Goal: Task Accomplishment & Management: Manage account settings

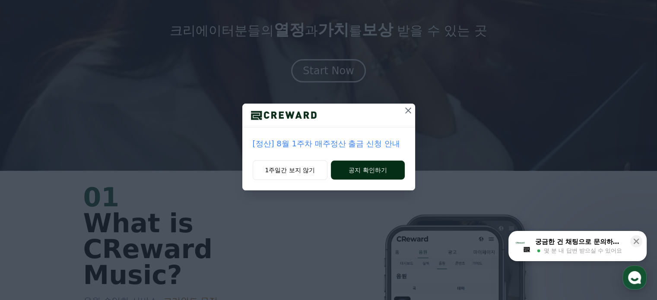
click at [363, 168] on button "공지 확인하기" at bounding box center [367, 170] width 73 height 19
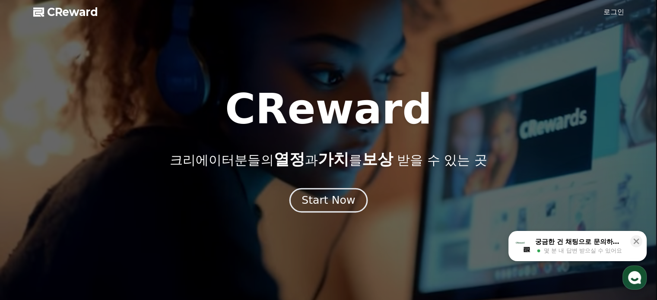
click at [337, 198] on div "Start Now" at bounding box center [329, 200] width 54 height 15
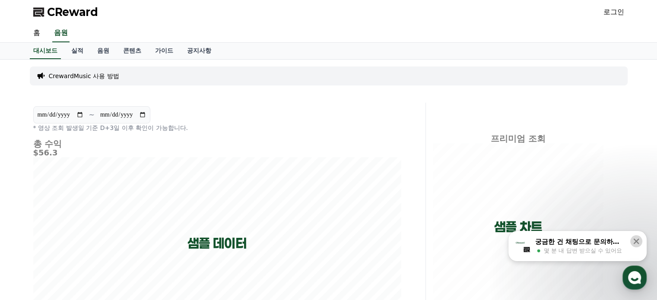
click at [640, 244] on icon at bounding box center [636, 241] width 9 height 9
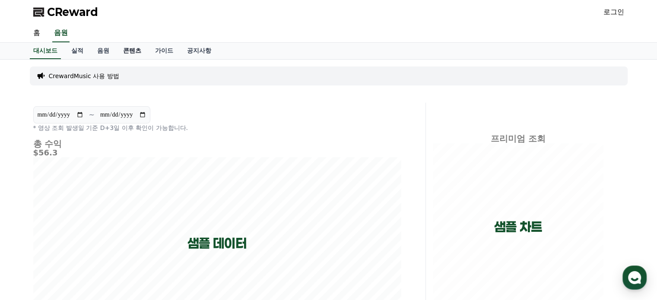
click at [132, 50] on link "콘텐츠" at bounding box center [132, 51] width 32 height 16
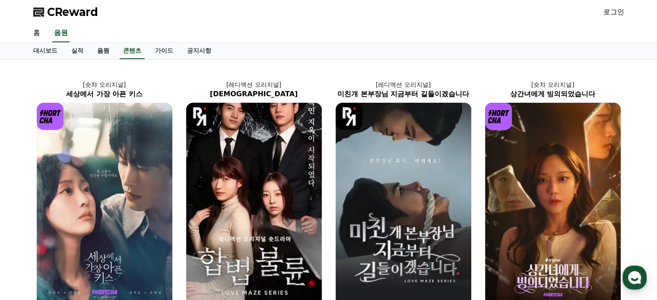
click at [97, 51] on link "음원" at bounding box center [103, 51] width 26 height 16
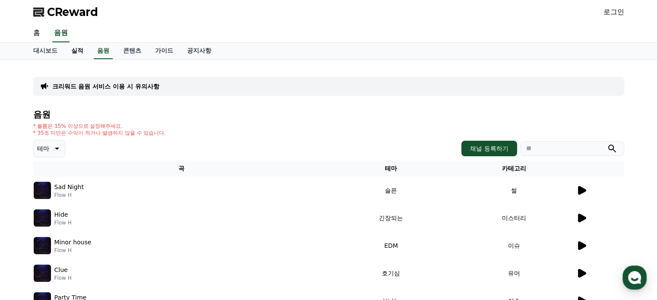
click at [78, 50] on link "실적" at bounding box center [77, 51] width 26 height 16
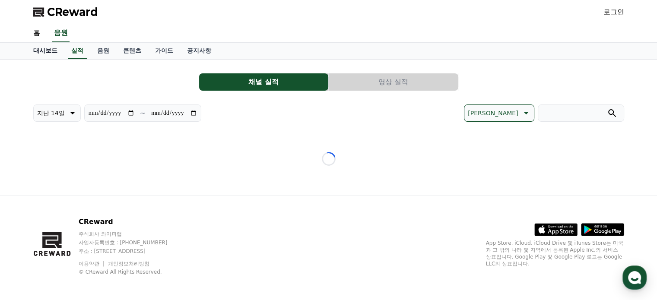
click at [35, 45] on link "대시보드" at bounding box center [45, 51] width 38 height 16
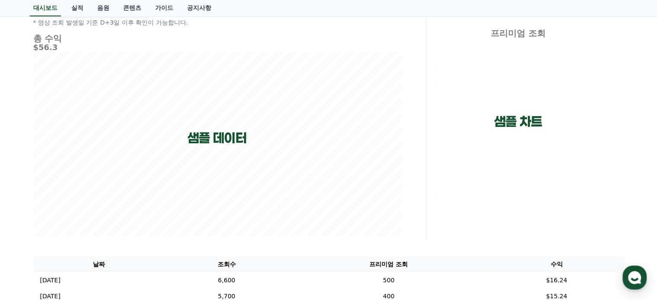
scroll to position [216, 0]
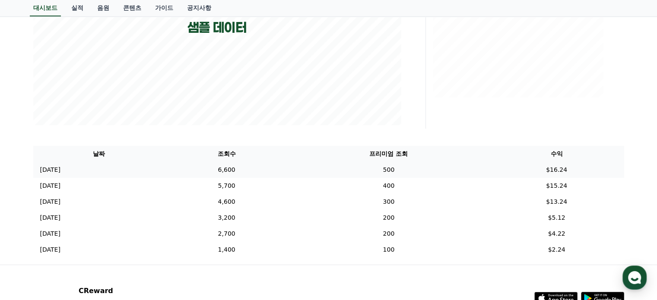
click at [51, 170] on p "[DATE]" at bounding box center [50, 170] width 20 height 9
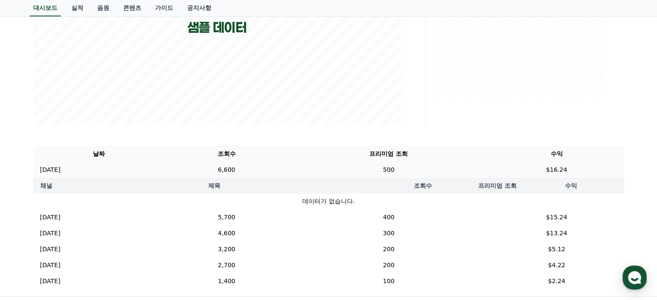
click at [51, 170] on p "[DATE]" at bounding box center [50, 170] width 20 height 9
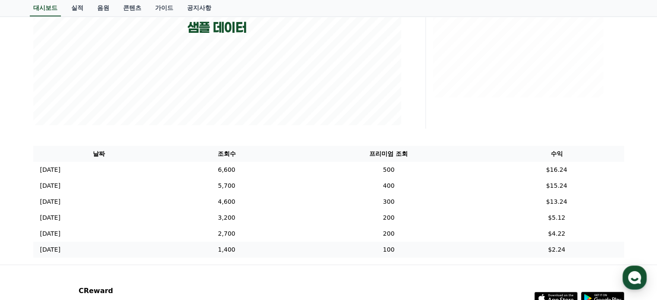
click at [260, 251] on td "1,400" at bounding box center [226, 250] width 123 height 16
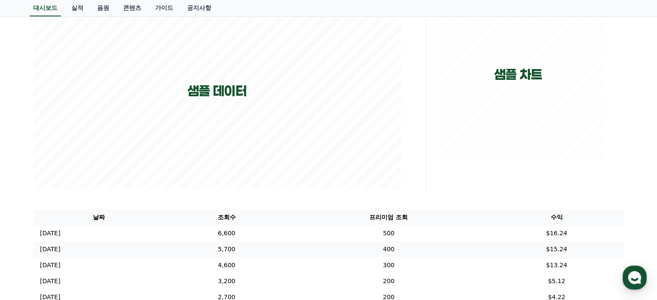
scroll to position [0, 0]
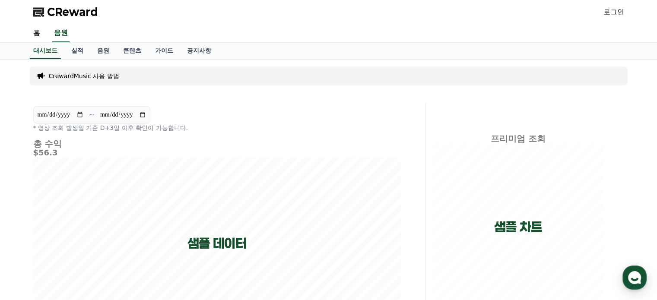
click at [608, 10] on link "로그인" at bounding box center [614, 12] width 21 height 10
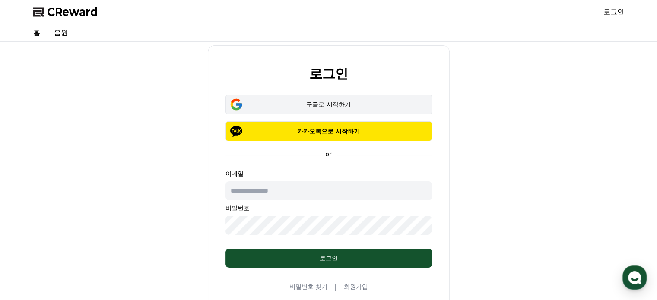
click at [316, 101] on div "구글로 시작하기" at bounding box center [329, 104] width 182 height 9
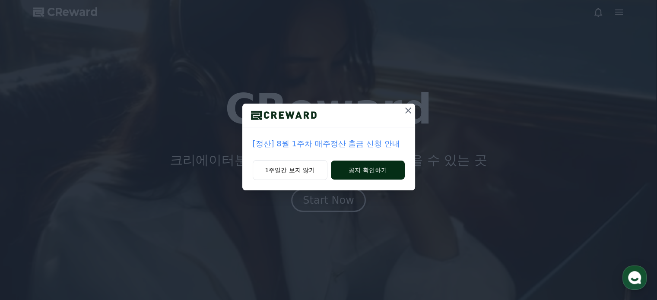
click at [358, 167] on button "공지 확인하기" at bounding box center [367, 170] width 73 height 19
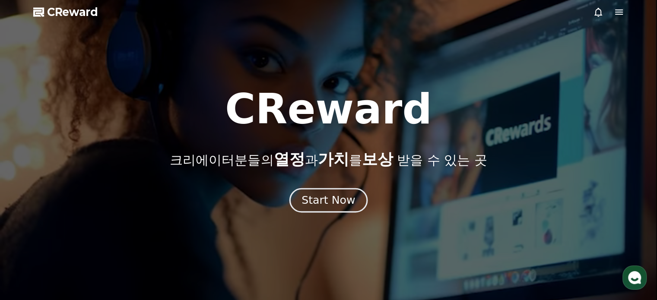
click at [326, 198] on div "Start Now" at bounding box center [329, 200] width 54 height 15
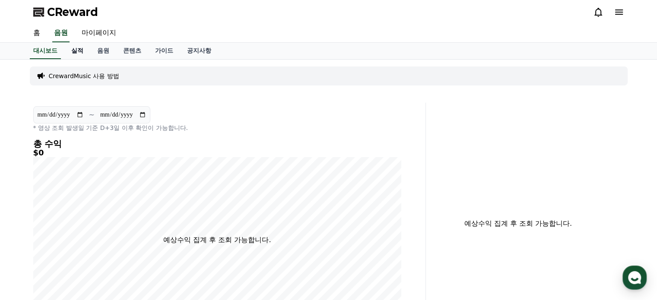
click at [79, 48] on link "실적" at bounding box center [77, 51] width 26 height 16
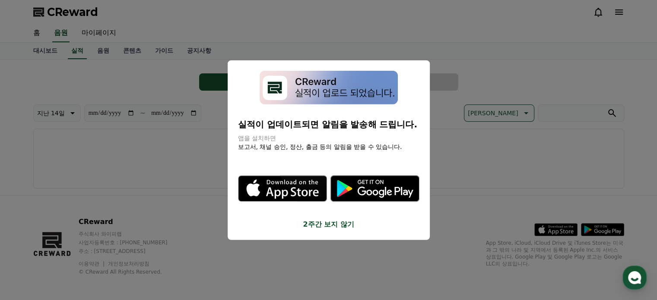
click at [311, 224] on button "2주간 보지 않기" at bounding box center [329, 225] width 182 height 10
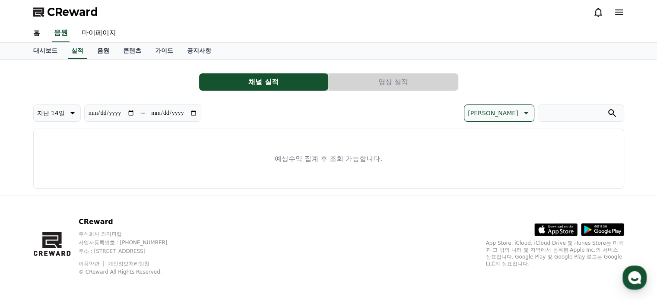
click at [102, 52] on link "음원" at bounding box center [103, 51] width 26 height 16
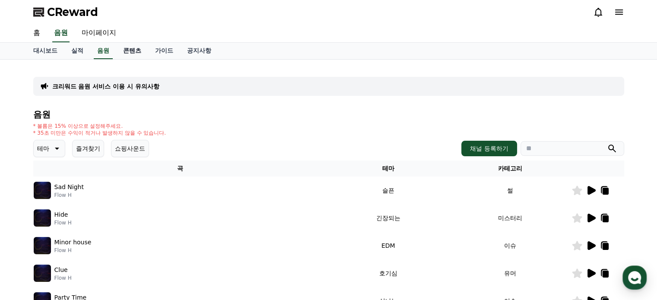
click at [127, 52] on link "콘텐츠" at bounding box center [132, 51] width 32 height 16
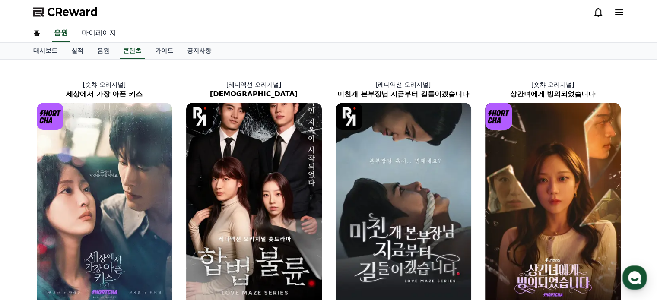
click at [94, 32] on link "마이페이지" at bounding box center [99, 33] width 48 height 18
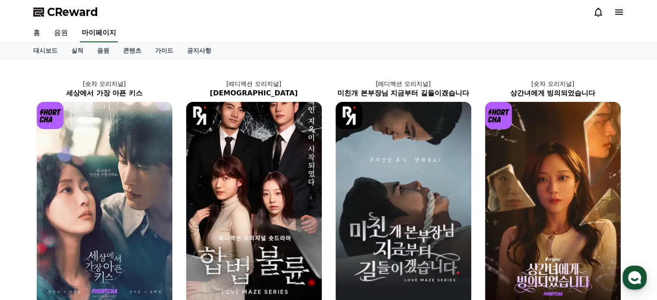
select select "**********"
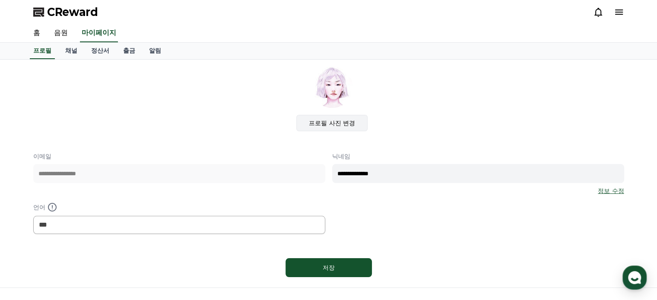
click at [315, 122] on label "프로필 사진 변경" at bounding box center [331, 123] width 71 height 16
click at [0, 0] on input "프로필 사진 변경" at bounding box center [0, 0] width 0 height 0
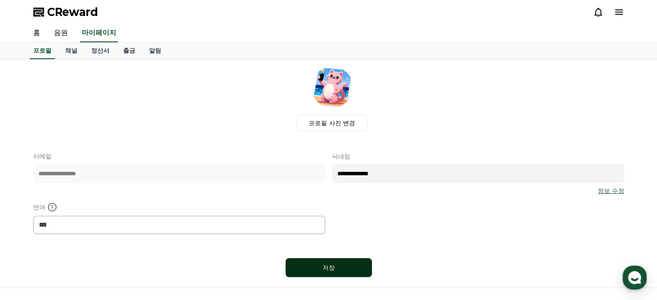
click at [339, 266] on div "저장" at bounding box center [329, 268] width 52 height 9
select select "**********"
click at [618, 12] on icon at bounding box center [619, 12] width 8 height 5
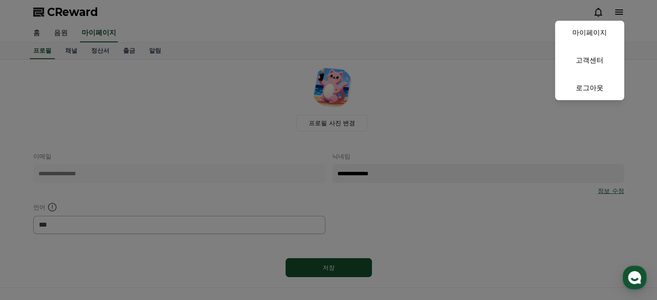
click at [400, 27] on button "close" at bounding box center [328, 150] width 657 height 300
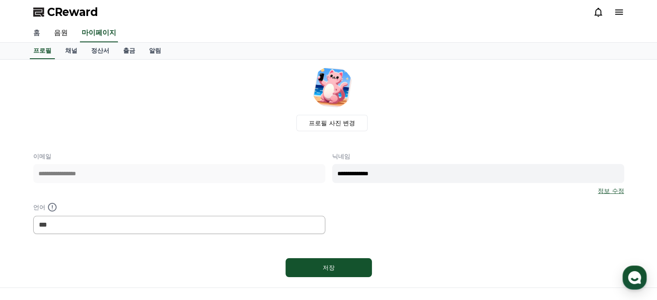
click at [34, 34] on link "홈" at bounding box center [36, 33] width 21 height 18
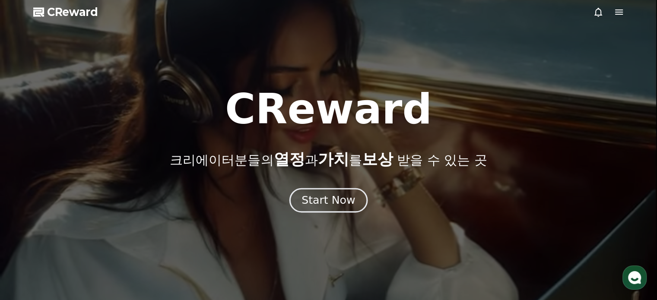
click at [351, 207] on div "Start Now" at bounding box center [329, 200] width 54 height 15
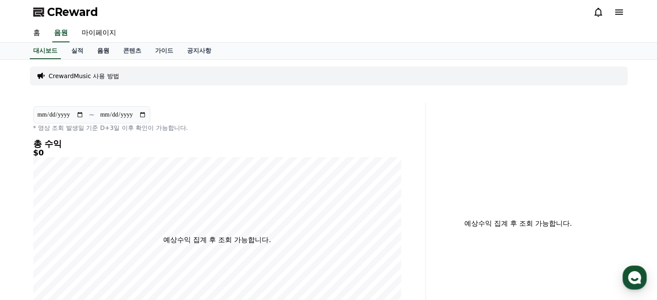
click at [99, 50] on link "음원" at bounding box center [103, 51] width 26 height 16
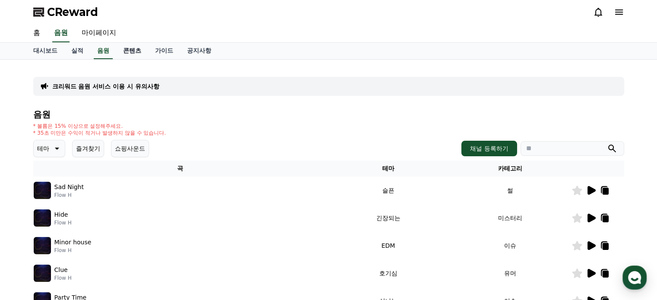
click at [131, 52] on link "콘텐츠" at bounding box center [132, 51] width 32 height 16
